Goal: Task Accomplishment & Management: Manage account settings

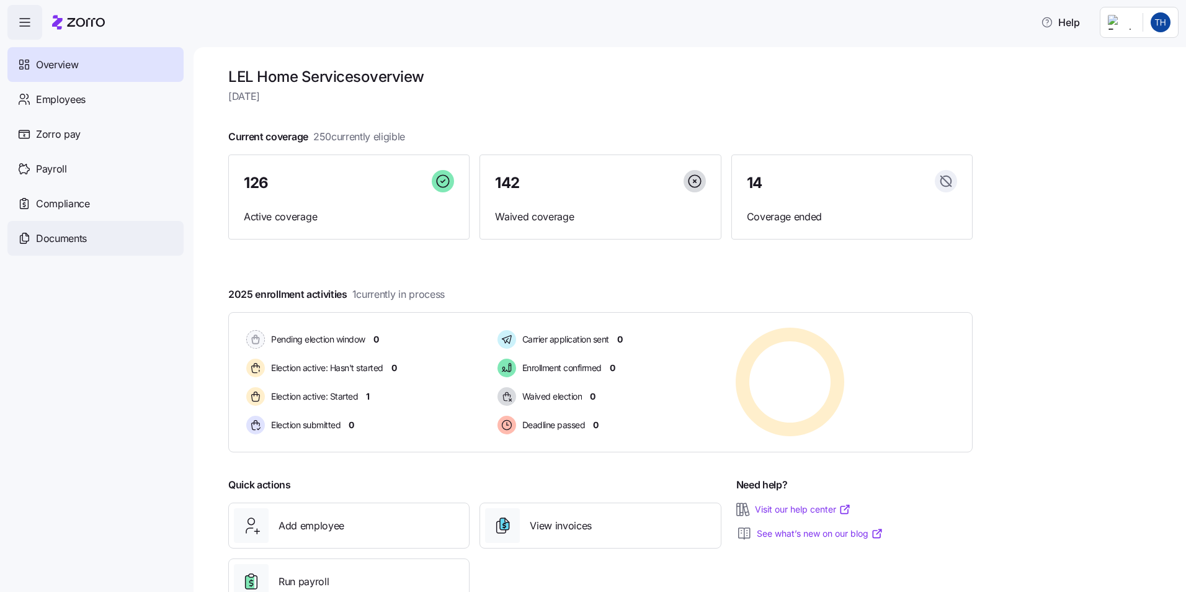
click at [63, 238] on span "Documents" at bounding box center [61, 239] width 51 height 16
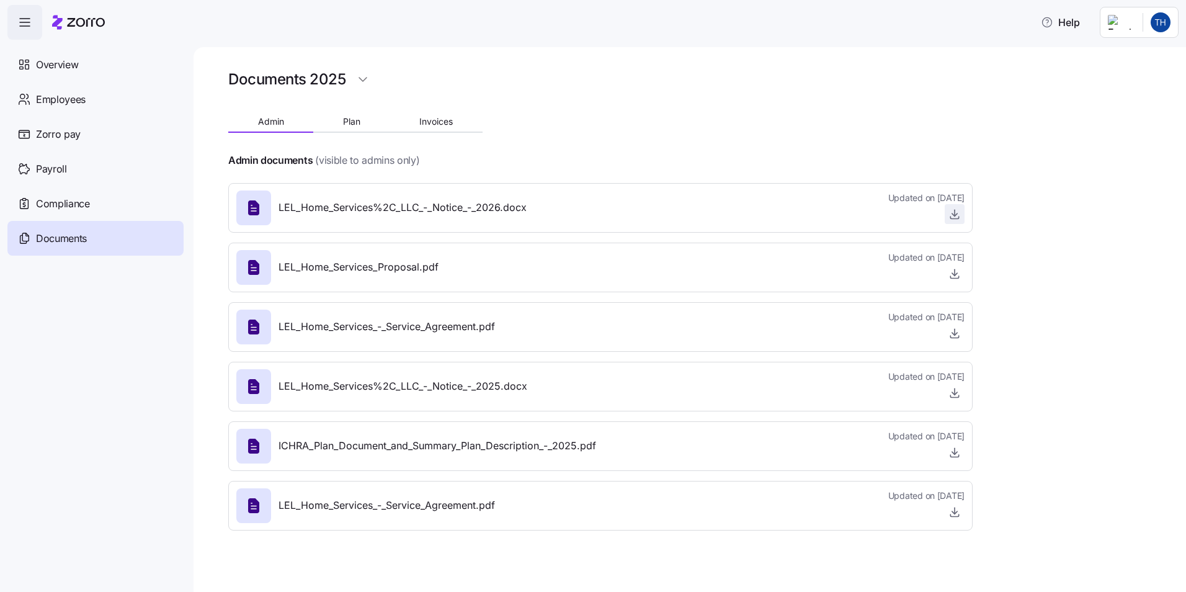
click at [961, 217] on span "button" at bounding box center [955, 214] width 19 height 19
click at [953, 214] on icon "button" at bounding box center [955, 214] width 12 height 12
